Goal: Task Accomplishment & Management: Manage account settings

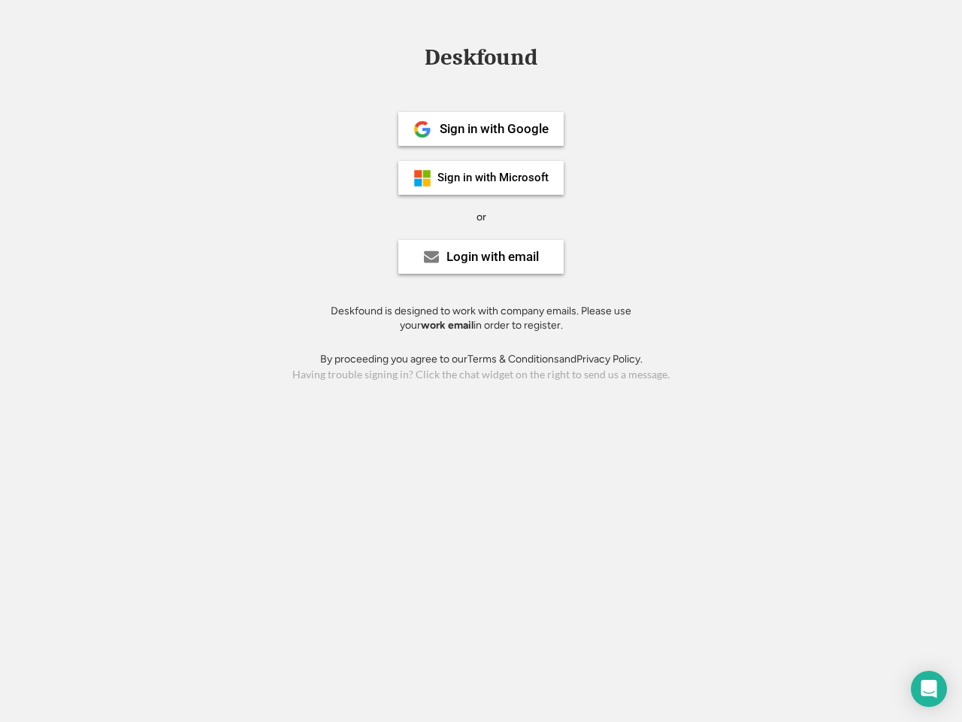
click at [481, 215] on div "or" at bounding box center [482, 217] width 10 height 15
click at [481, 60] on div "Deskfound" at bounding box center [481, 57] width 128 height 23
click at [411, 57] on div "Deskfound" at bounding box center [481, 60] width 962 height 29
click at [481, 60] on div "Deskfound" at bounding box center [481, 57] width 128 height 23
click at [481, 216] on div "or" at bounding box center [482, 217] width 10 height 15
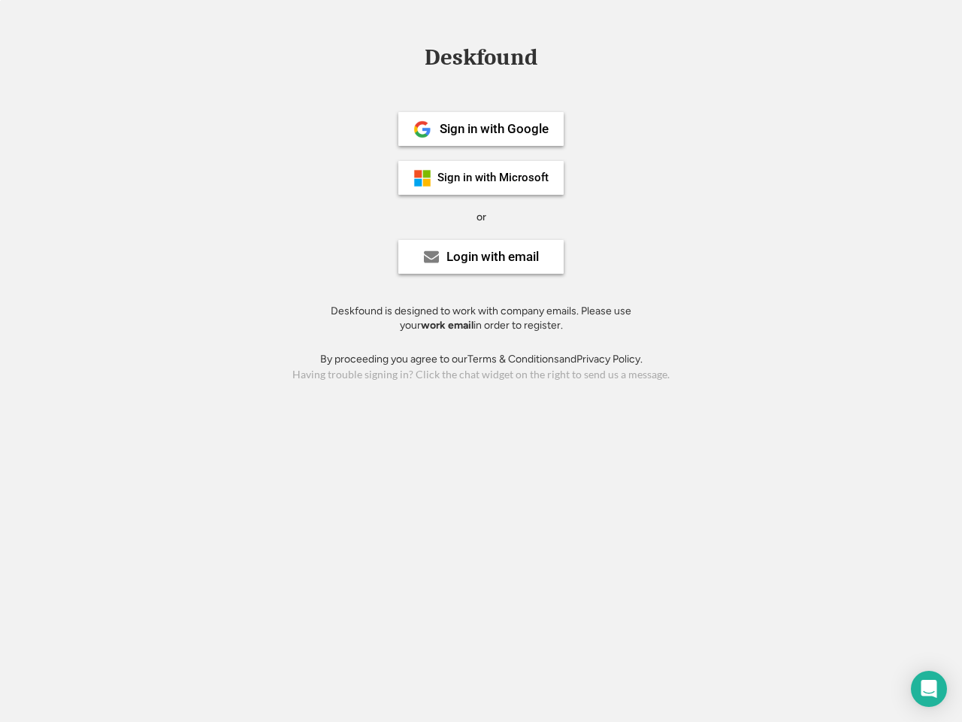
click at [481, 129] on div "Sign in with Google" at bounding box center [494, 129] width 109 height 13
click at [494, 129] on div "Sign in with Google" at bounding box center [494, 129] width 109 height 13
click at [422, 129] on img at bounding box center [422, 129] width 18 height 18
click at [481, 177] on div "Sign in with Microsoft" at bounding box center [492, 177] width 111 height 11
click at [494, 177] on div "Sign in with Microsoft" at bounding box center [492, 177] width 111 height 11
